Goal: Register for event/course

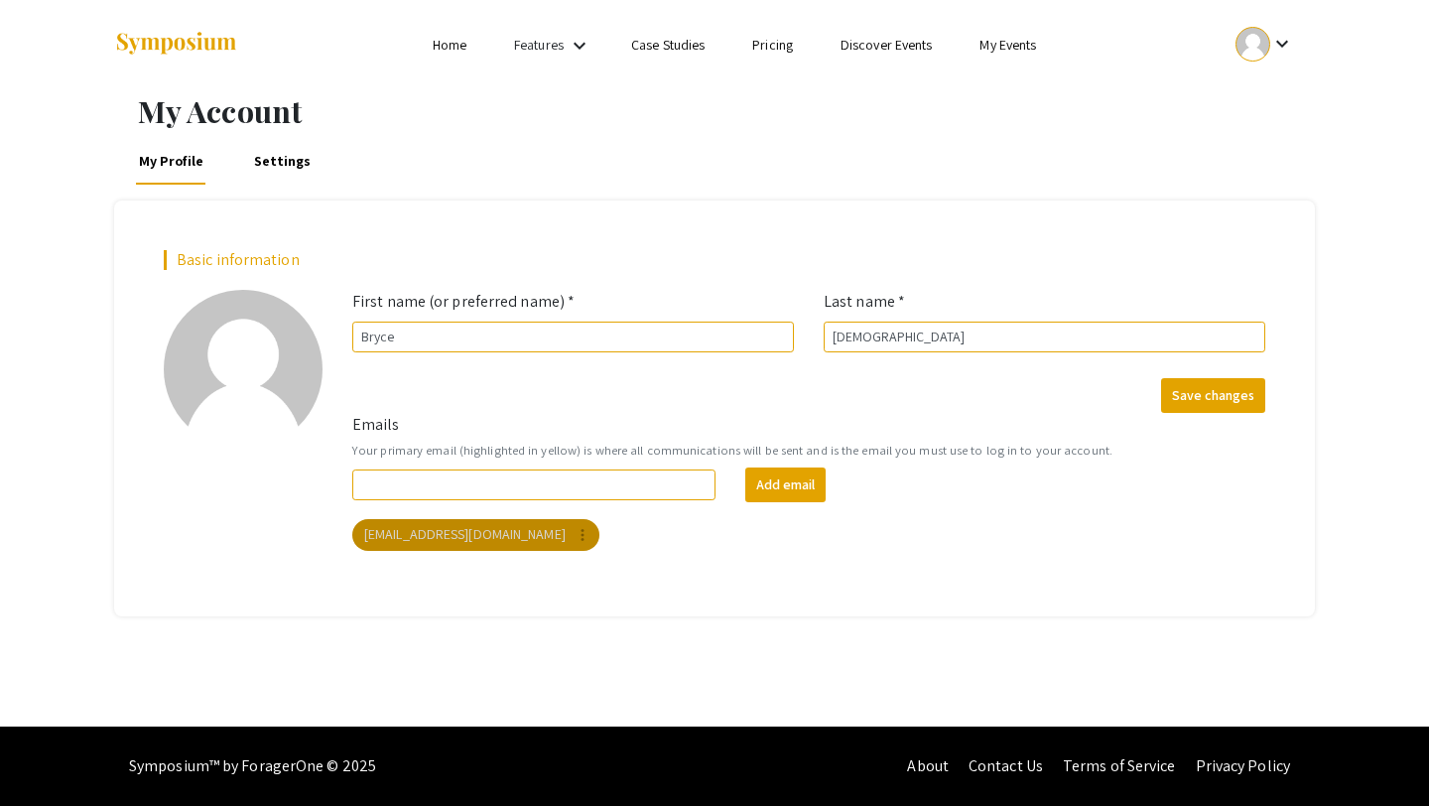
click at [446, 540] on mat-chip "[EMAIL_ADDRESS][DOMAIN_NAME] more_vert" at bounding box center [475, 535] width 247 height 32
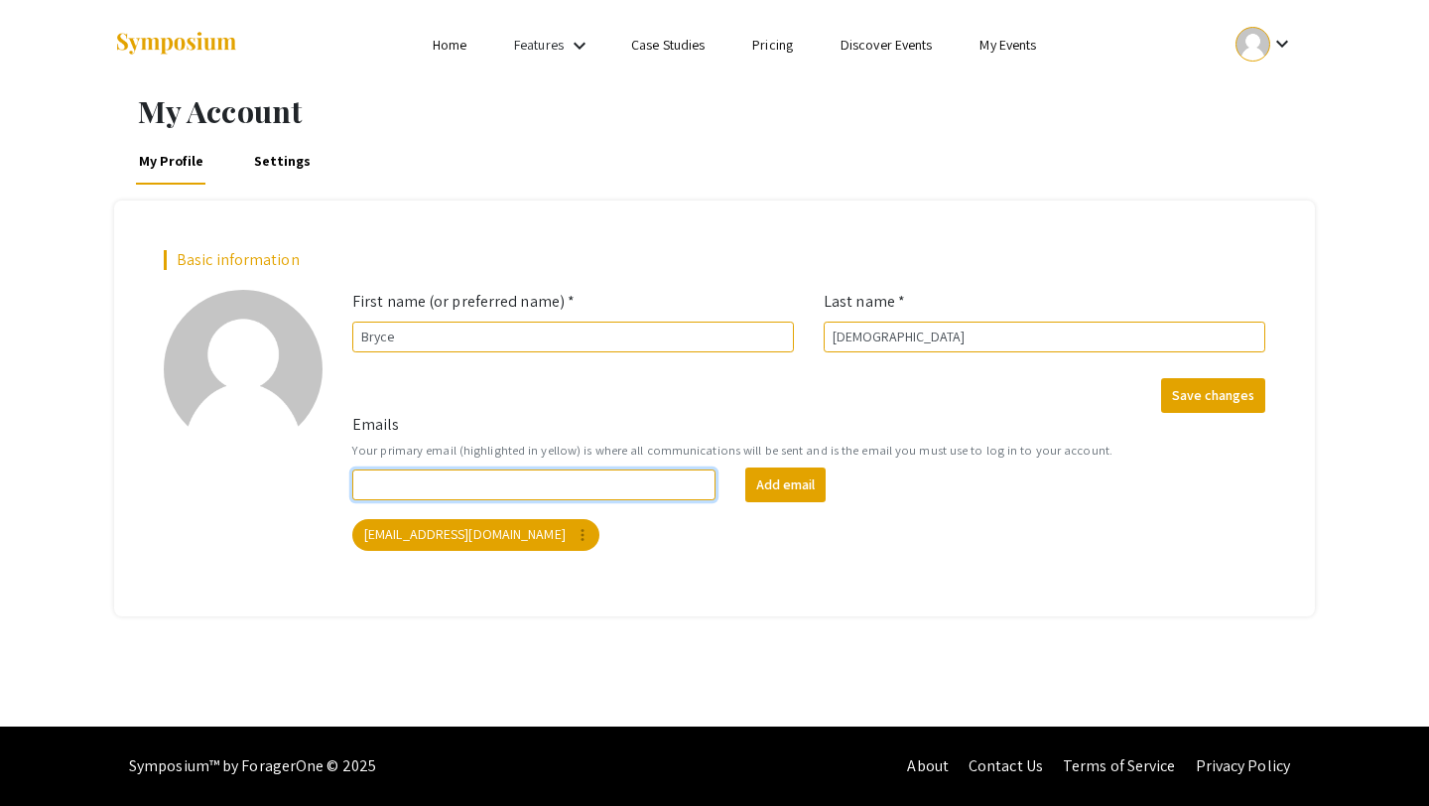
click at [427, 481] on input "Emails" at bounding box center [533, 484] width 363 height 31
type input "[EMAIL_ADDRESS][DOMAIN_NAME]"
click at [798, 489] on button "Add email" at bounding box center [785, 484] width 80 height 35
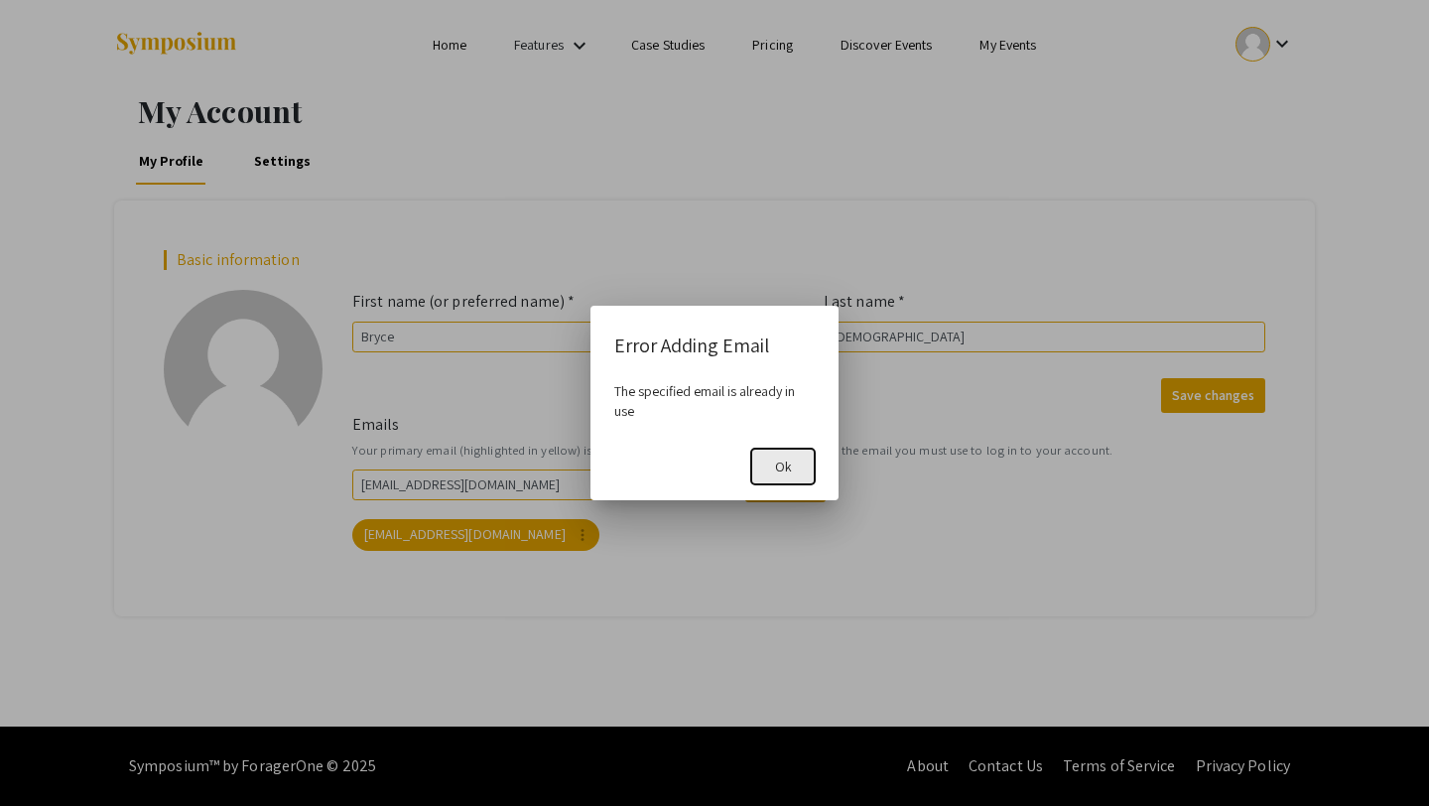
click at [797, 464] on button "Ok" at bounding box center [783, 466] width 64 height 36
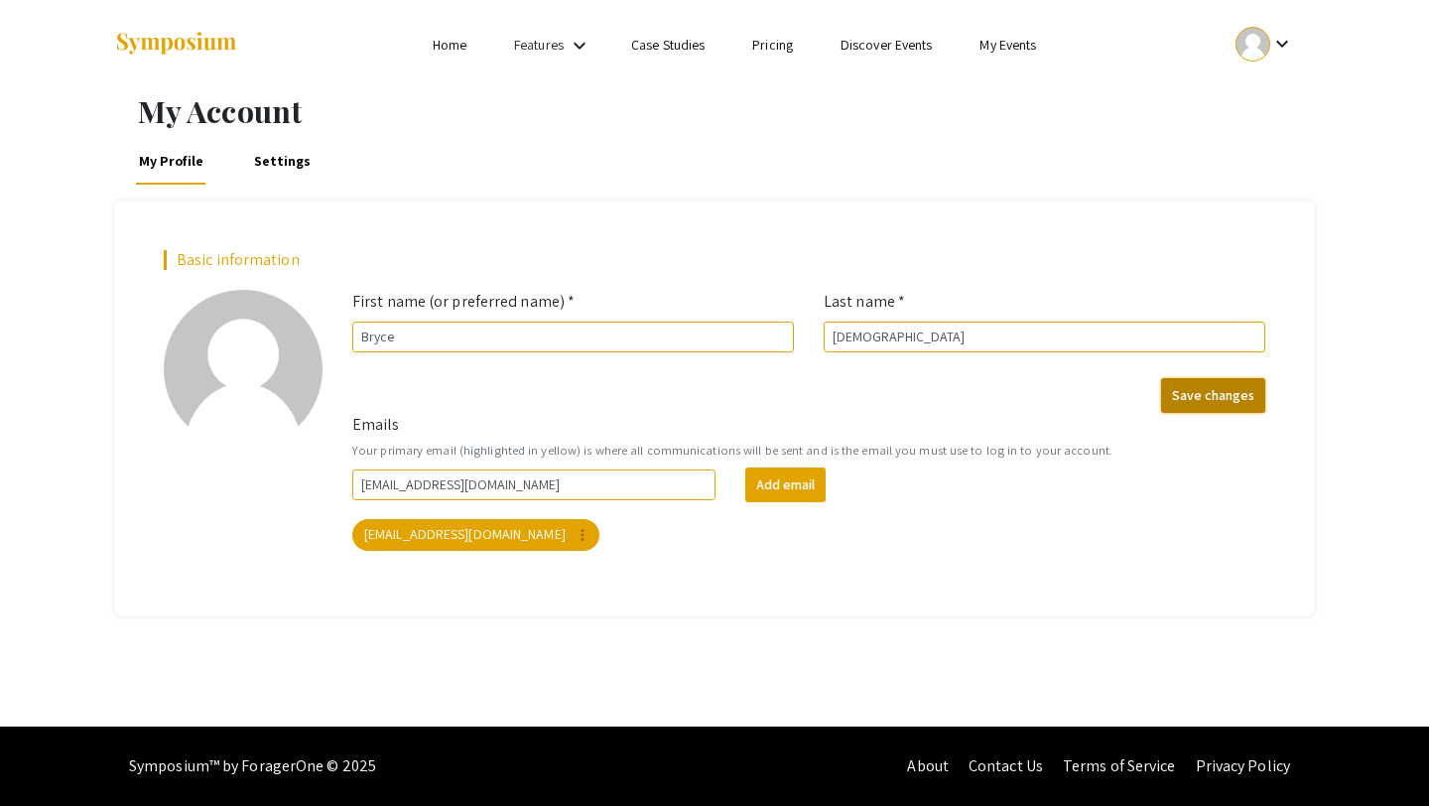
click at [1166, 395] on button "Save changes" at bounding box center [1213, 395] width 104 height 35
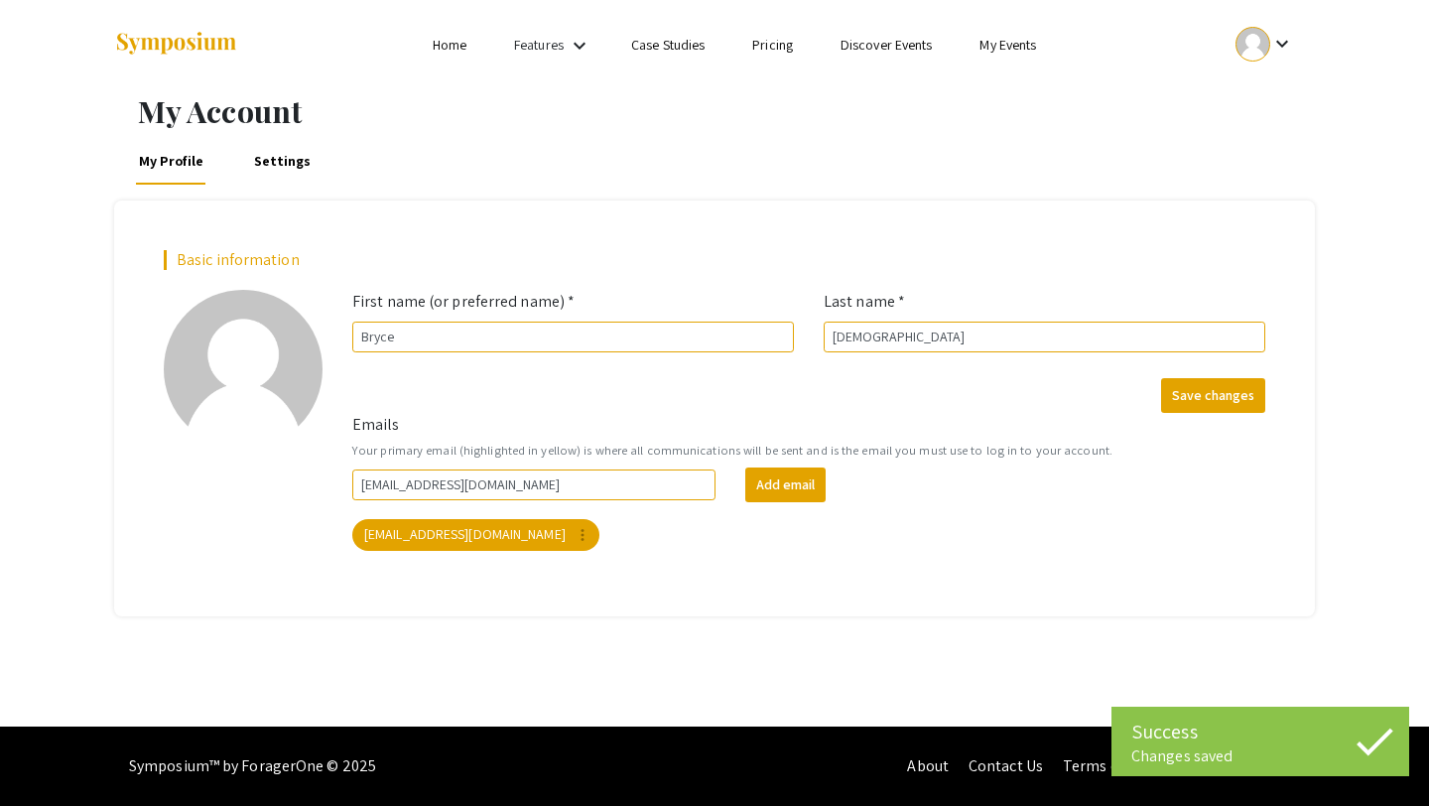
click at [883, 48] on link "Discover Events" at bounding box center [886, 45] width 92 height 18
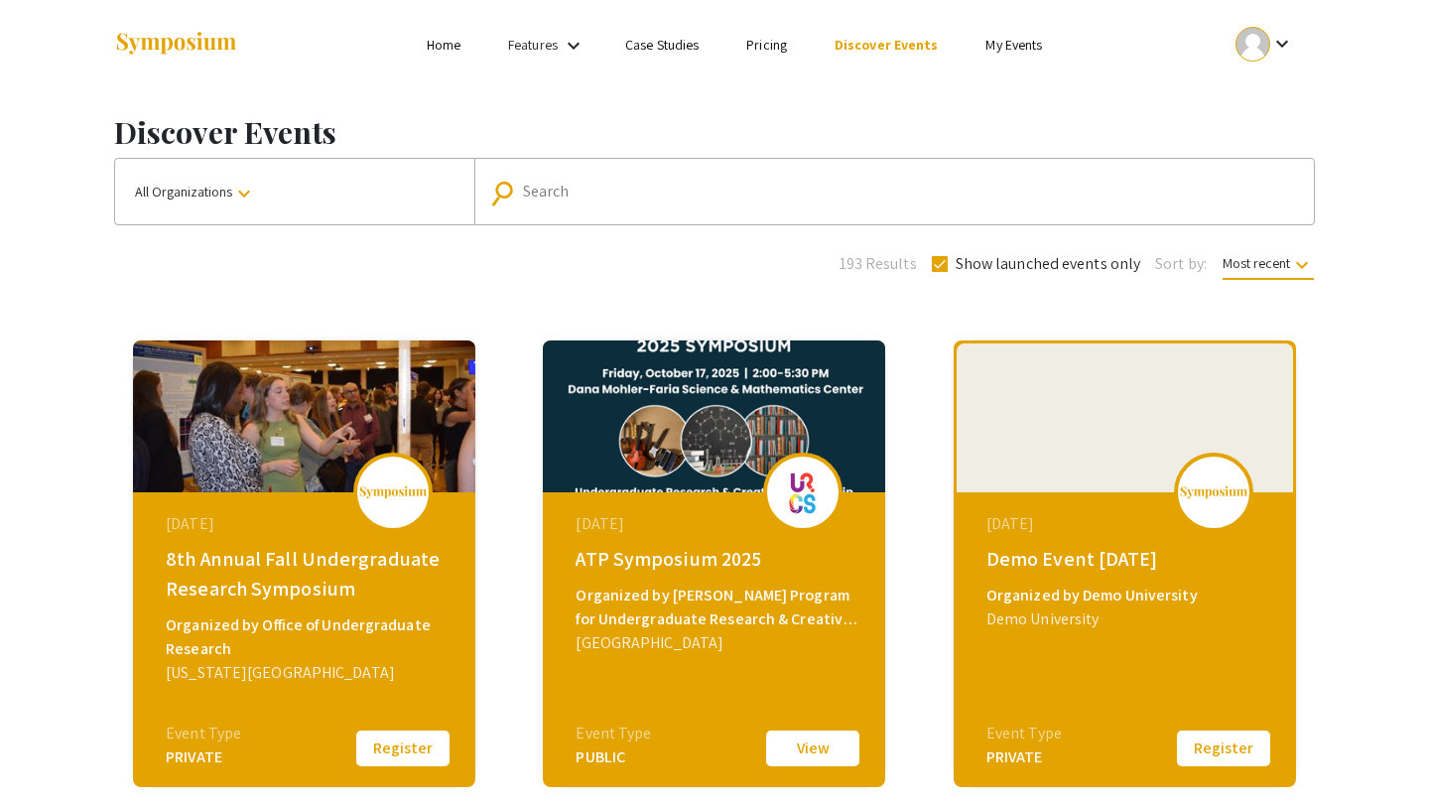
click at [277, 195] on button "All Organizations keyboard_arrow_down" at bounding box center [294, 191] width 359 height 65
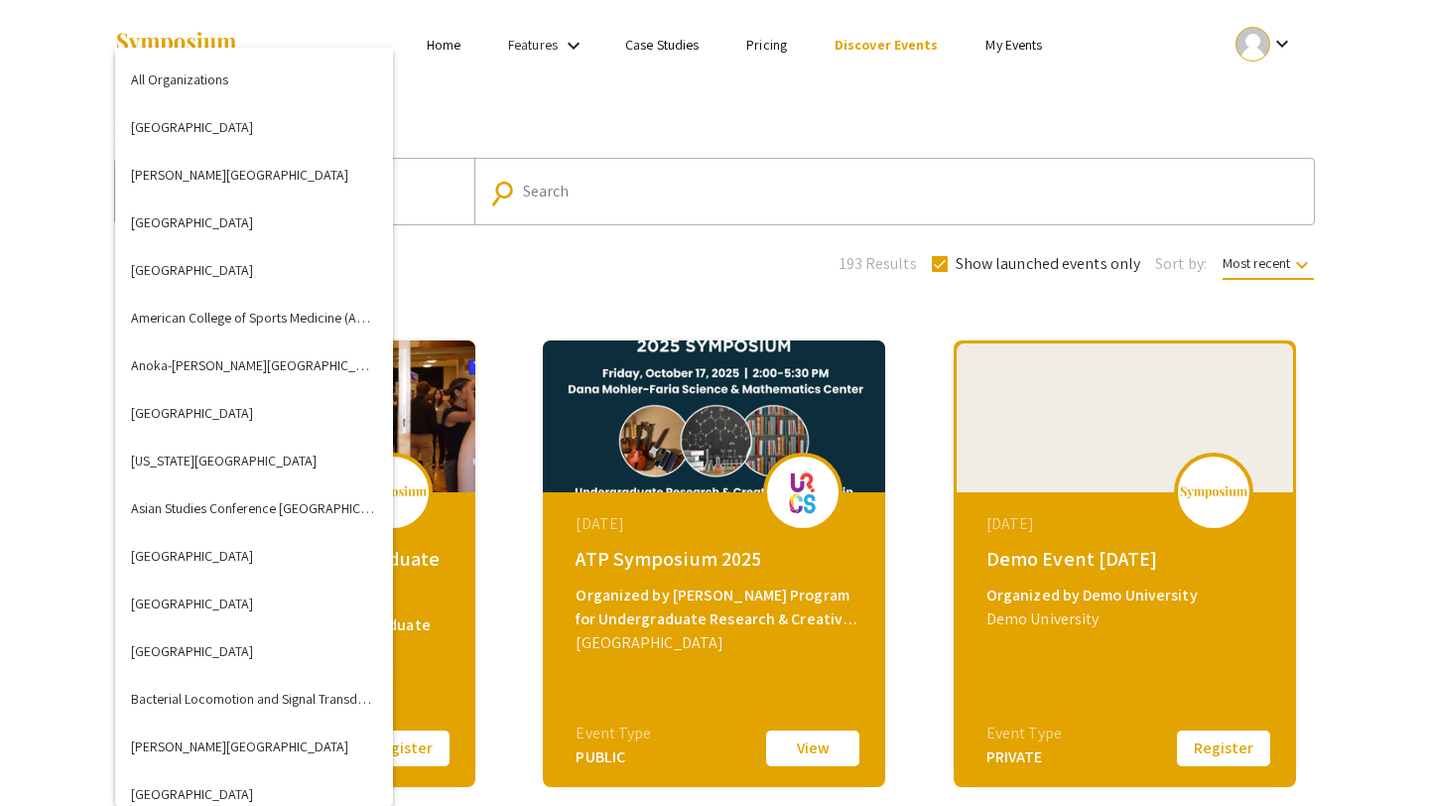
click at [552, 186] on div at bounding box center [714, 403] width 1429 height 806
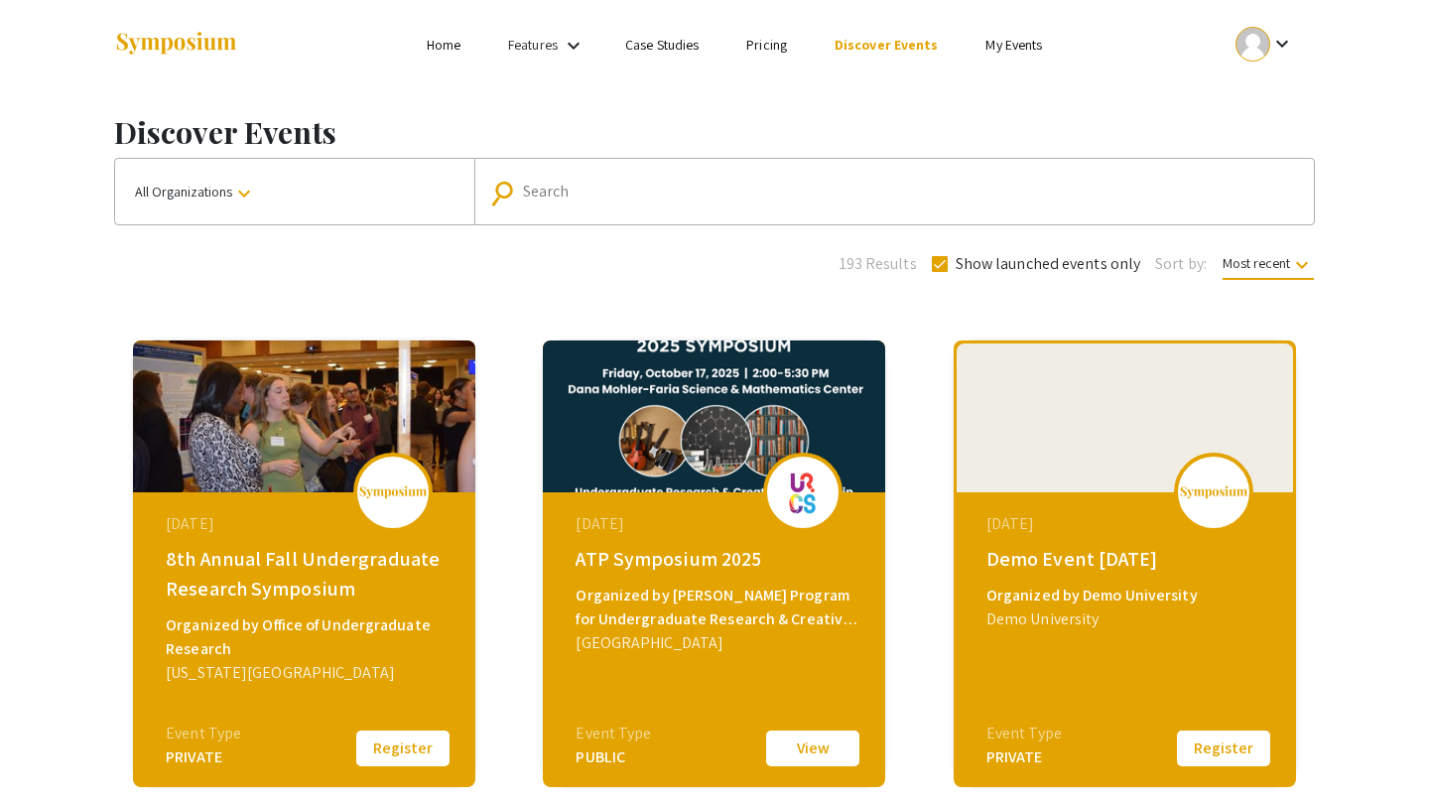
click at [552, 186] on input "Search" at bounding box center [905, 192] width 764 height 18
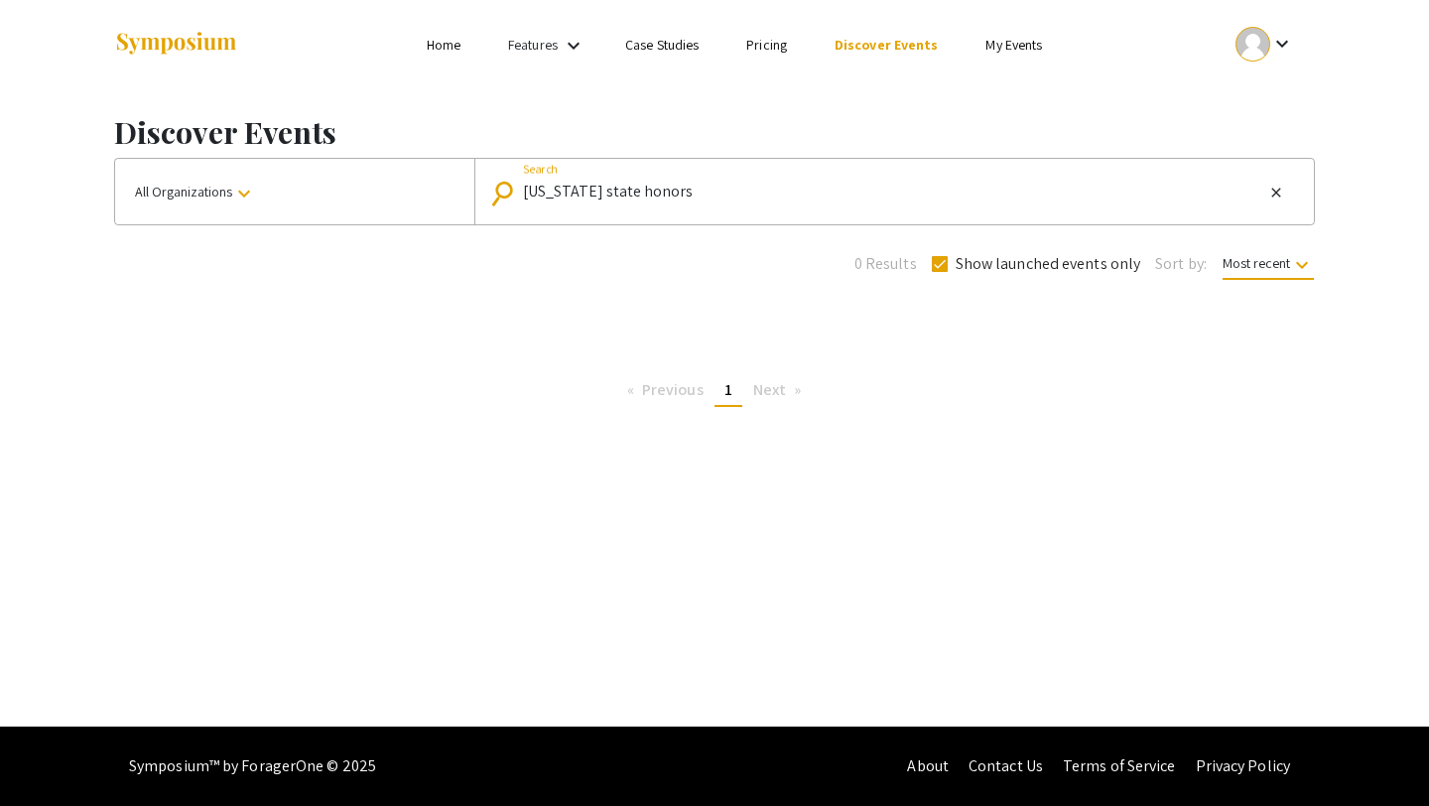
click at [708, 200] on input "[US_STATE] state honors" at bounding box center [893, 192] width 740 height 18
click at [708, 200] on input "[US_STATE] state honor" at bounding box center [893, 192] width 740 height 18
type input "[US_STATE] state"
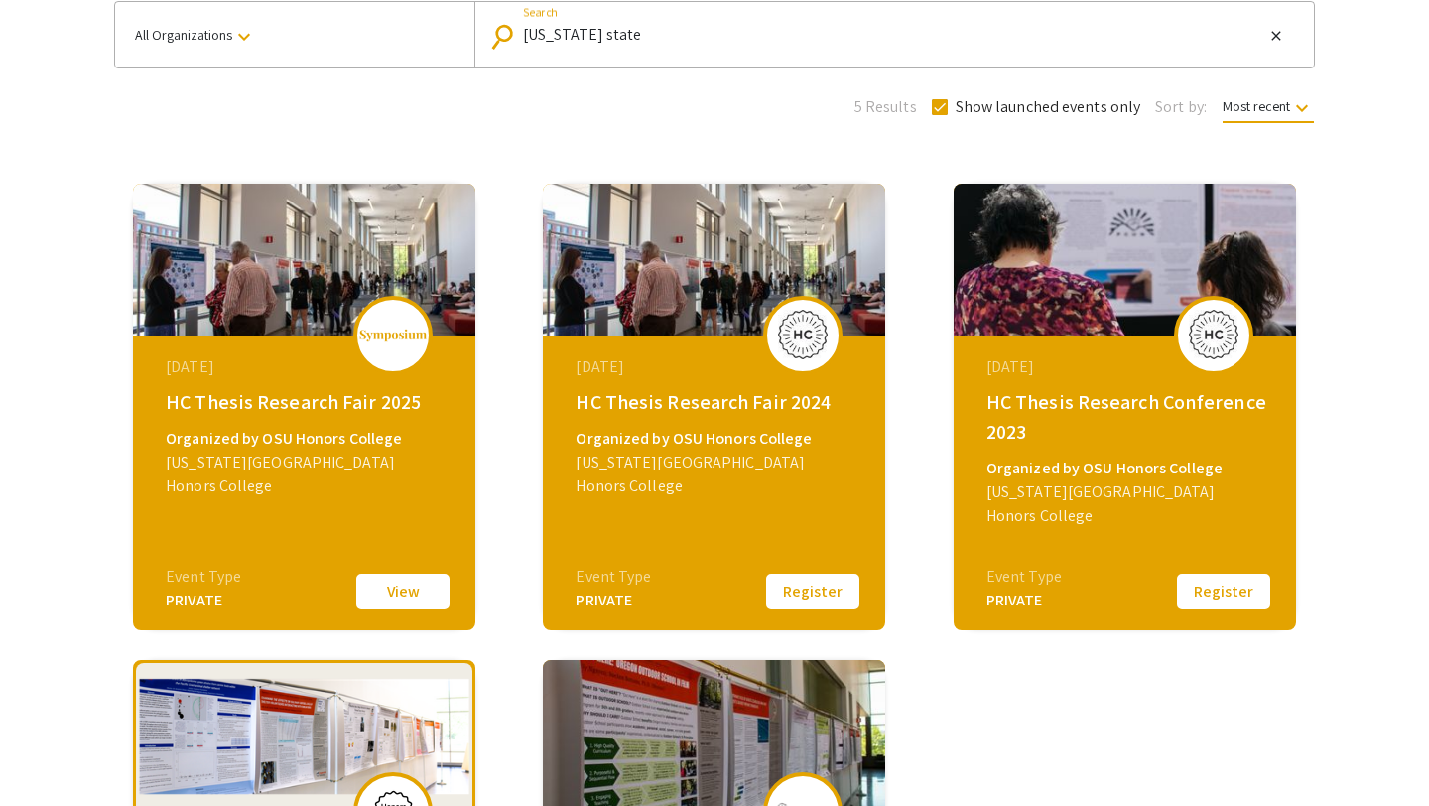
scroll to position [166, 0]
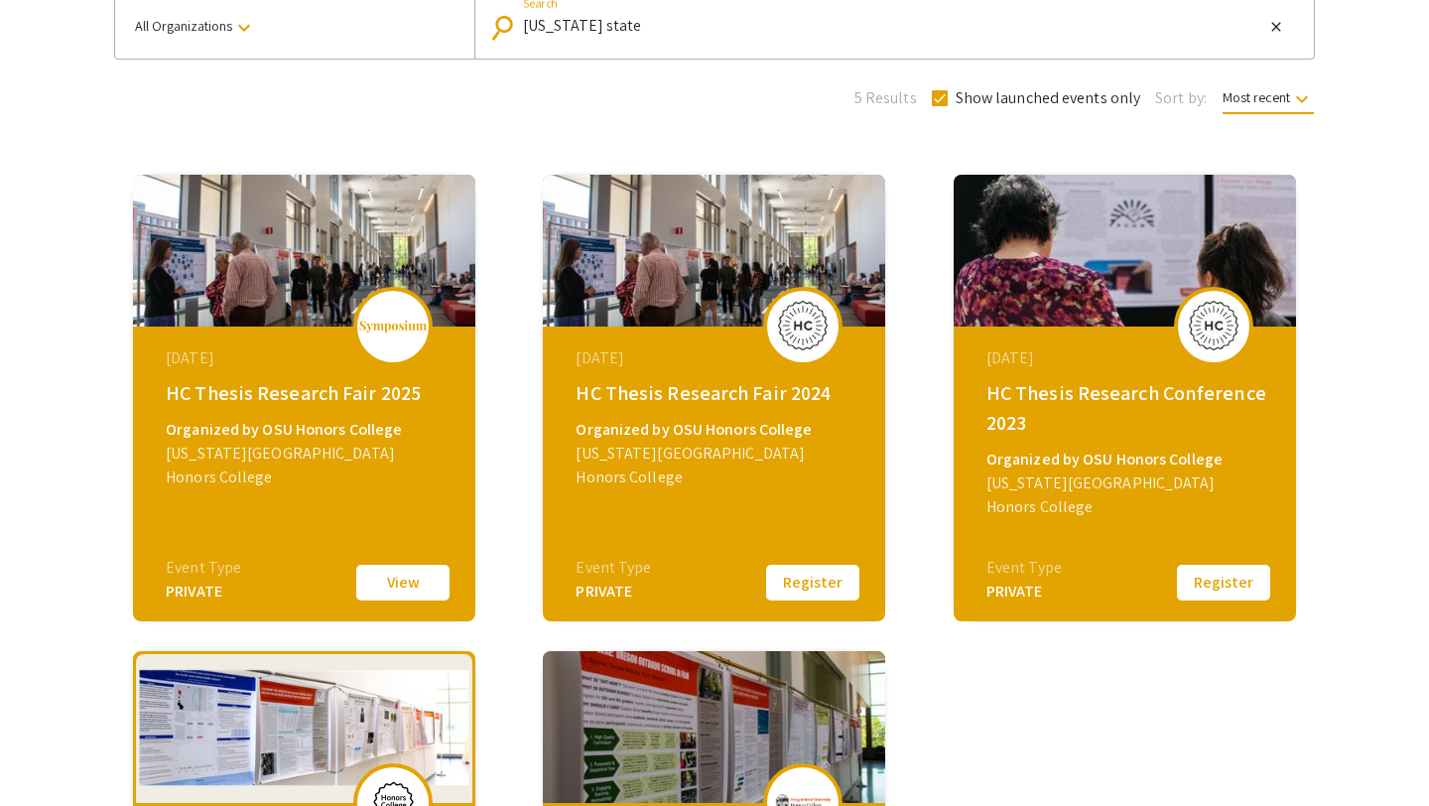
click at [806, 585] on button "Register" at bounding box center [812, 583] width 99 height 42
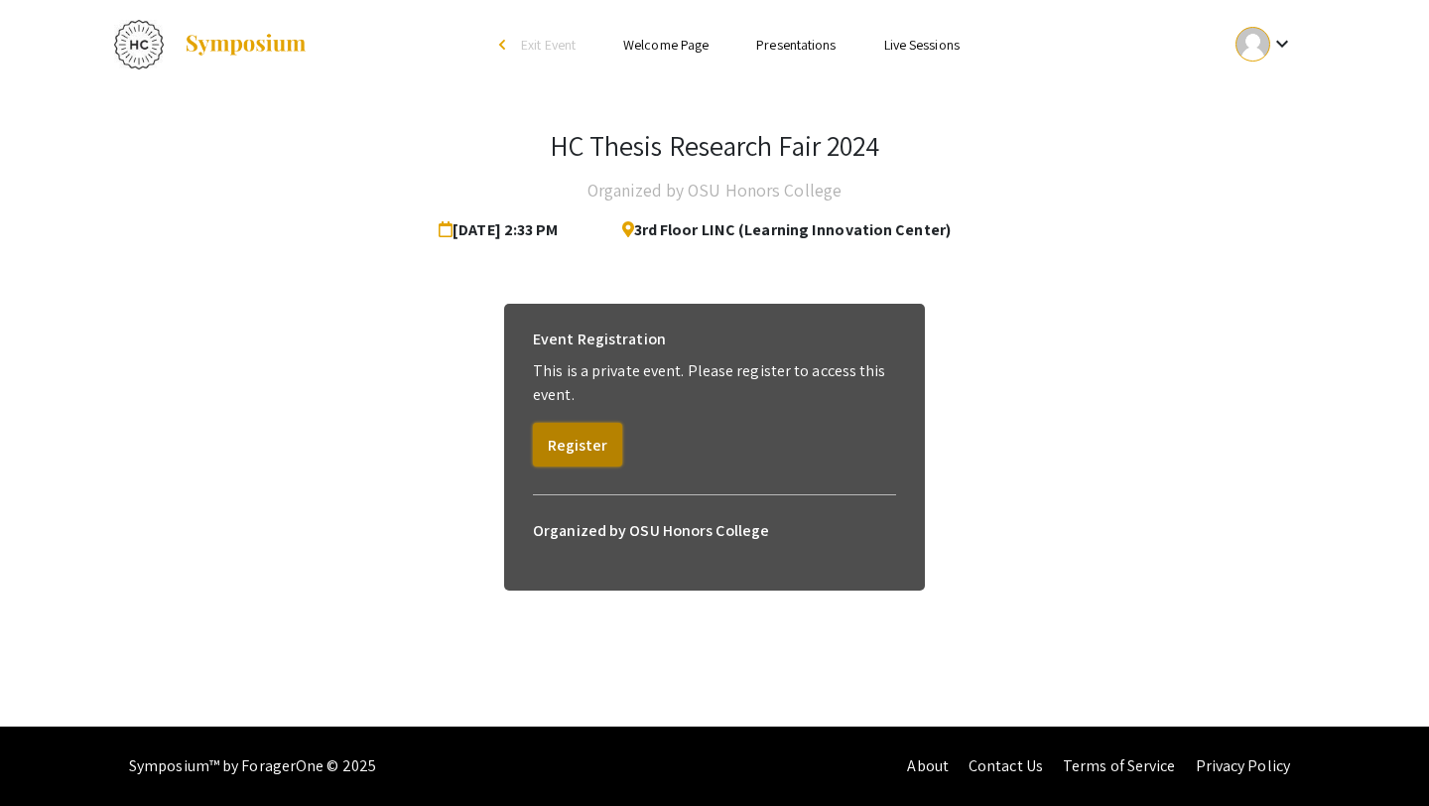
click at [579, 436] on button "Register" at bounding box center [577, 445] width 89 height 44
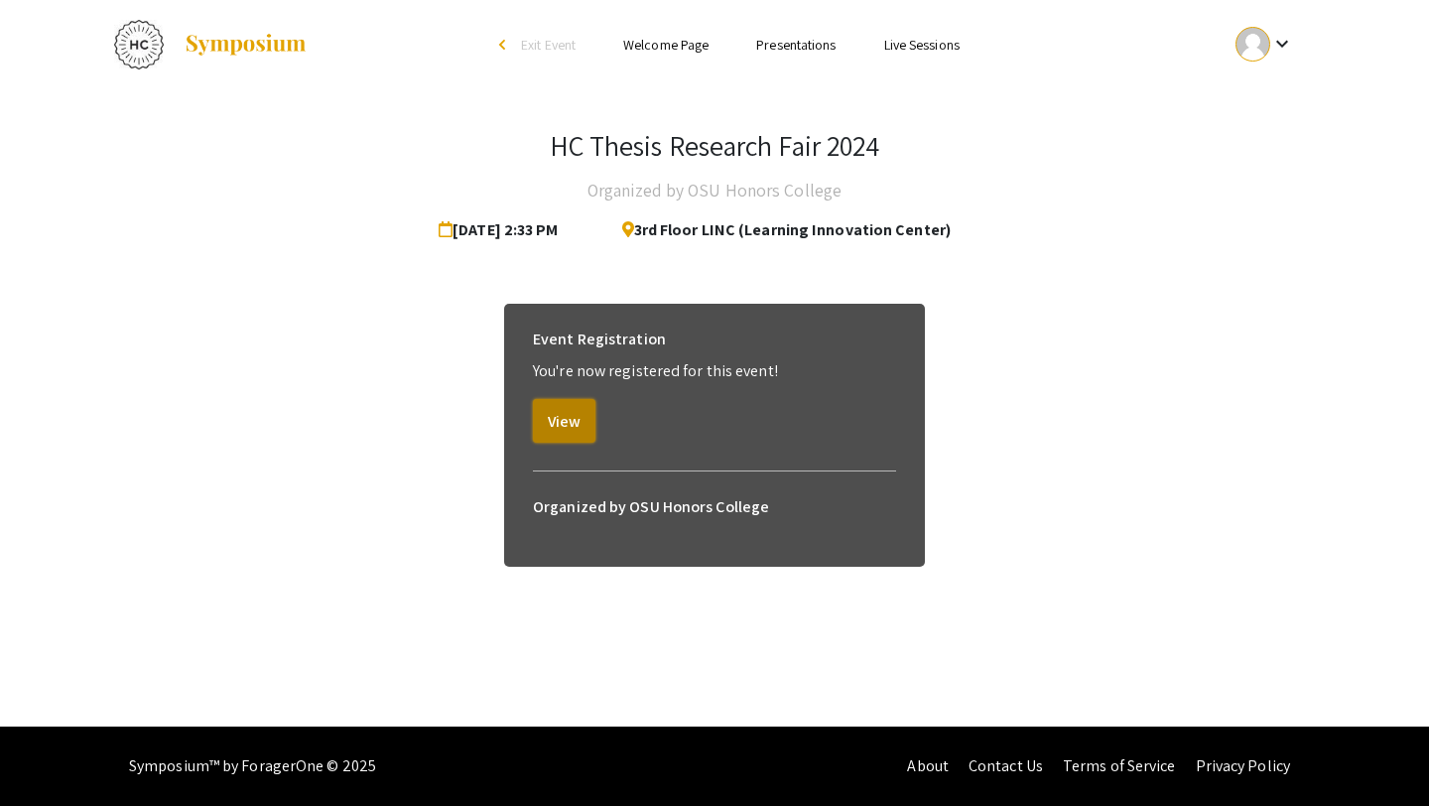
click at [579, 436] on button "View" at bounding box center [564, 421] width 63 height 44
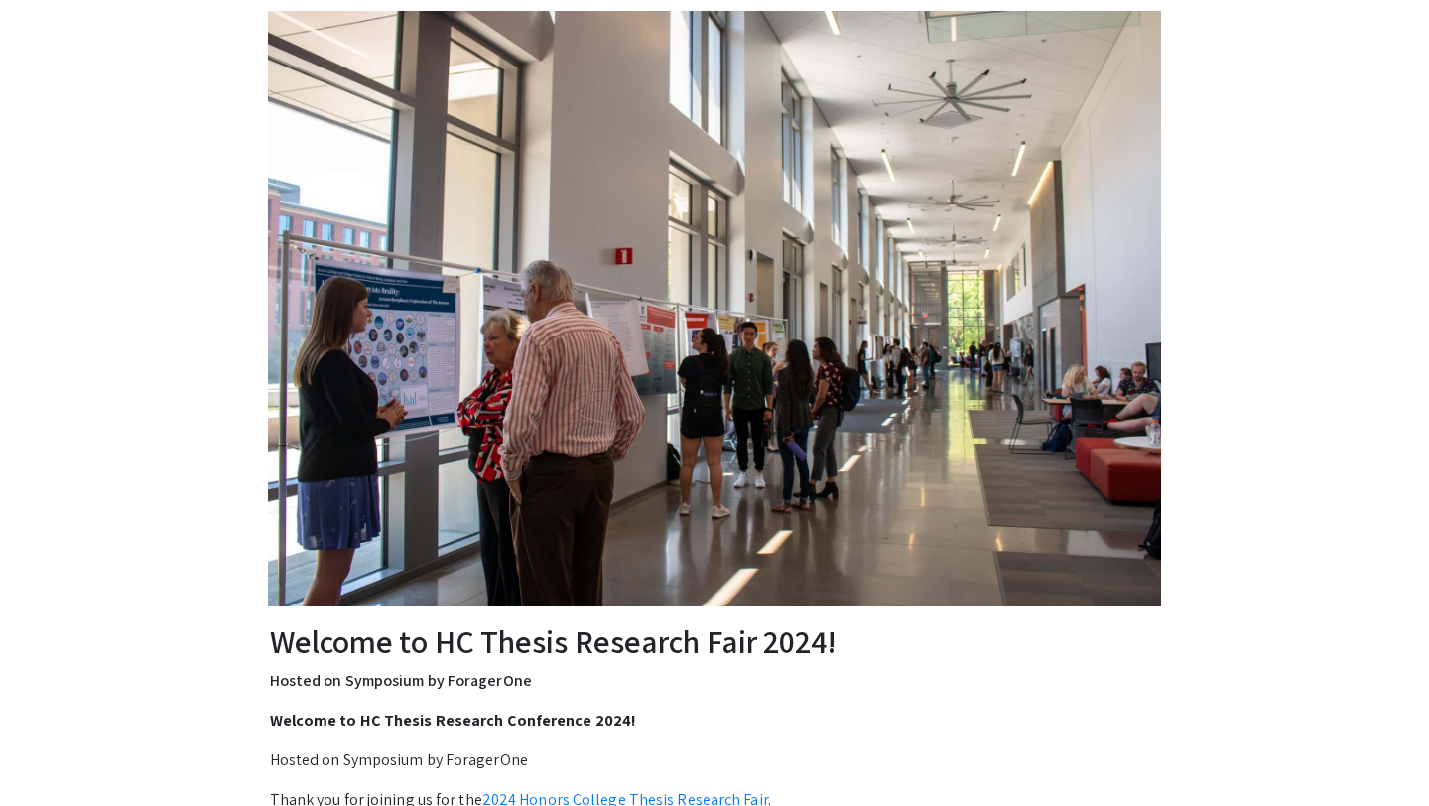
scroll to position [80, 0]
